Goal: Task Accomplishment & Management: Use online tool/utility

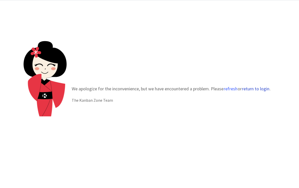
click at [257, 90] on button "return to login" at bounding box center [256, 88] width 28 height 5
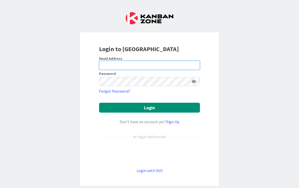
click at [183, 65] on input "email" at bounding box center [149, 65] width 101 height 9
type input "cindy.blanchard@knoxschools.org"
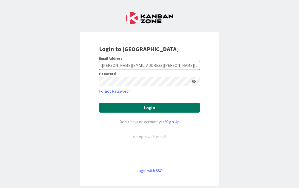
click at [160, 108] on button "Login" at bounding box center [149, 108] width 101 height 10
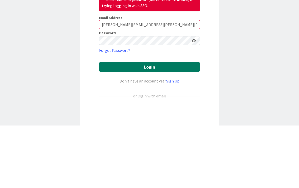
click at [157, 125] on button "Login" at bounding box center [149, 130] width 101 height 10
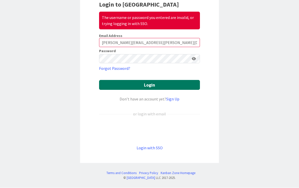
scroll to position [44, 0]
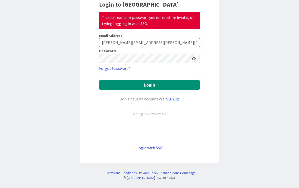
click at [169, 134] on div "Sign in with Google. Opens in new tab" at bounding box center [149, 131] width 101 height 11
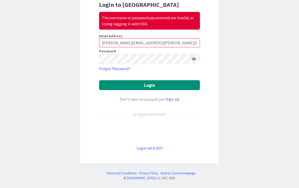
scroll to position [23, 0]
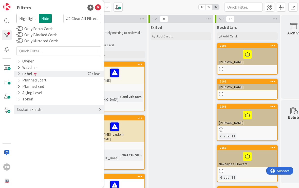
click at [23, 72] on div "Label" at bounding box center [24, 74] width 16 height 6
